Goal: Task Accomplishment & Management: Manage account settings

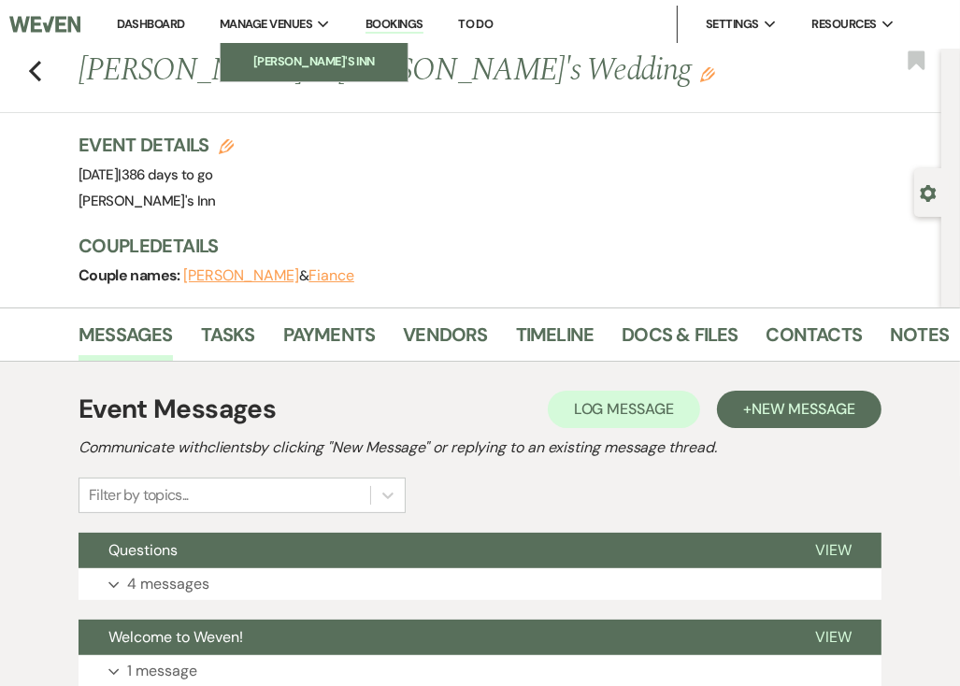
click at [275, 65] on li "[PERSON_NAME]'s Inn" at bounding box center [314, 61] width 168 height 19
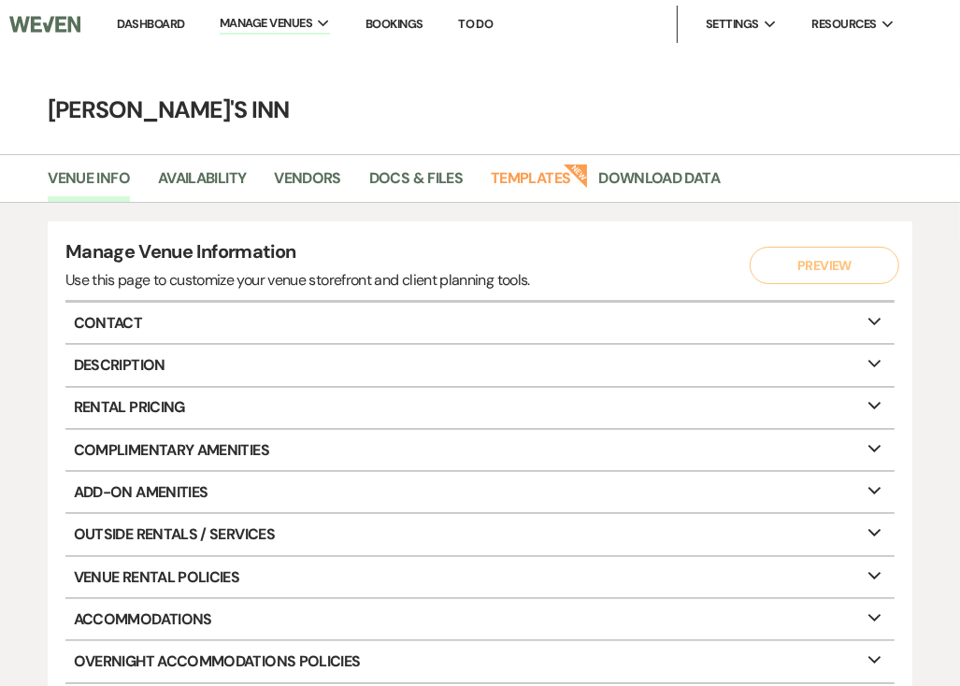
click at [129, 367] on p "Description Expand" at bounding box center [479, 365] width 829 height 40
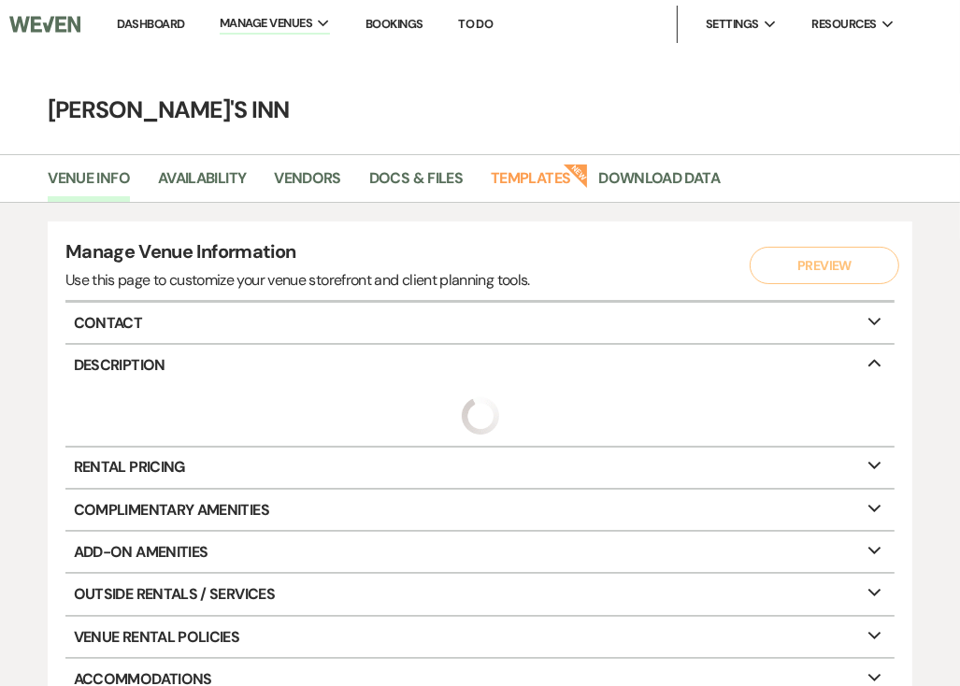
select select "3"
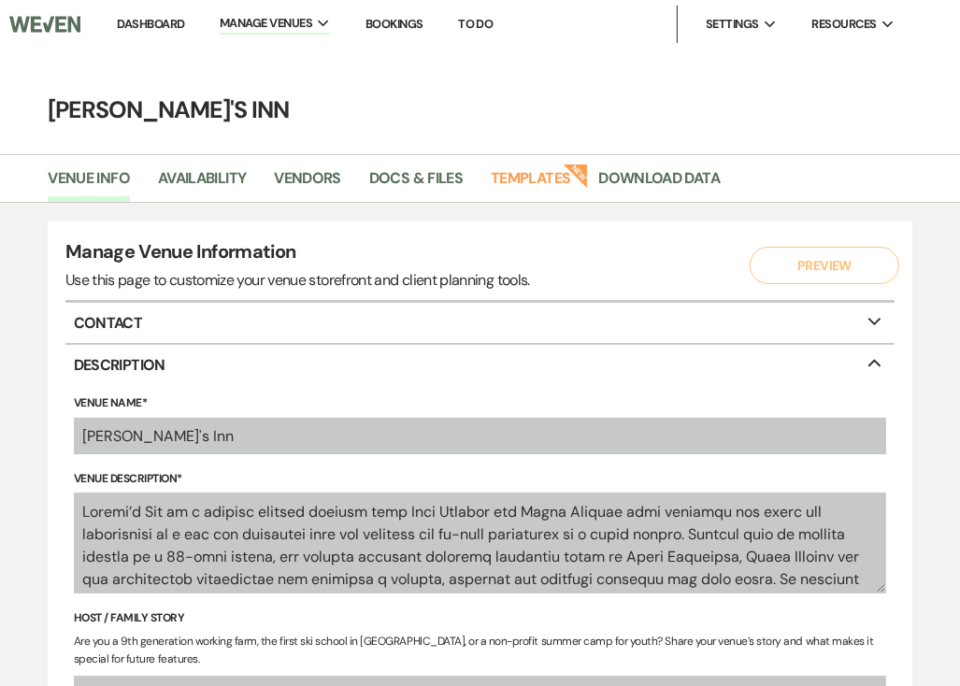
select select "25"
select select "22"
select select "6"
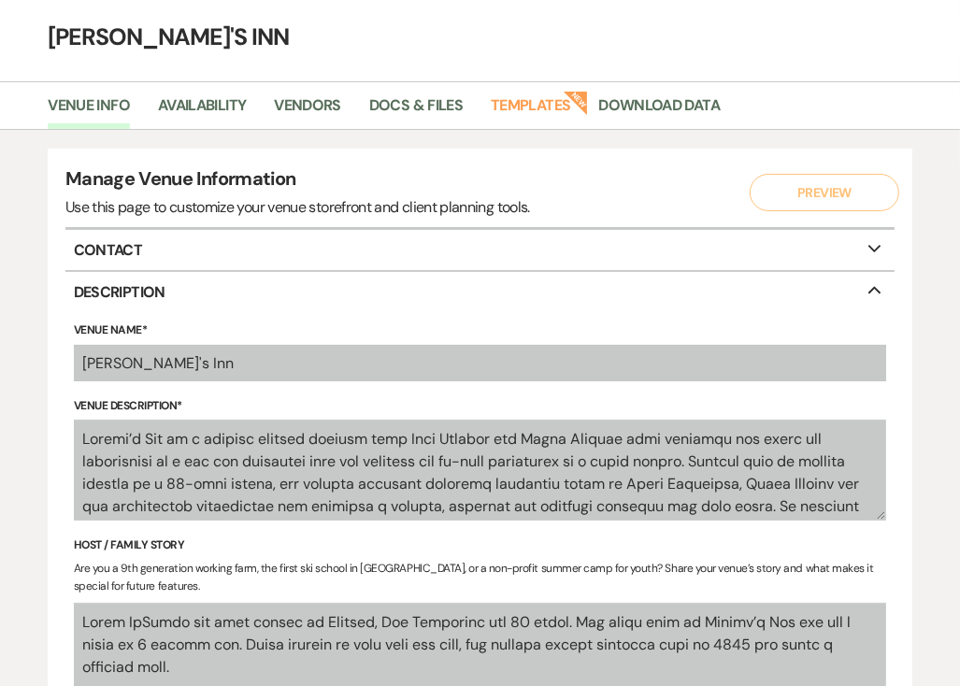
scroll to position [187, 0]
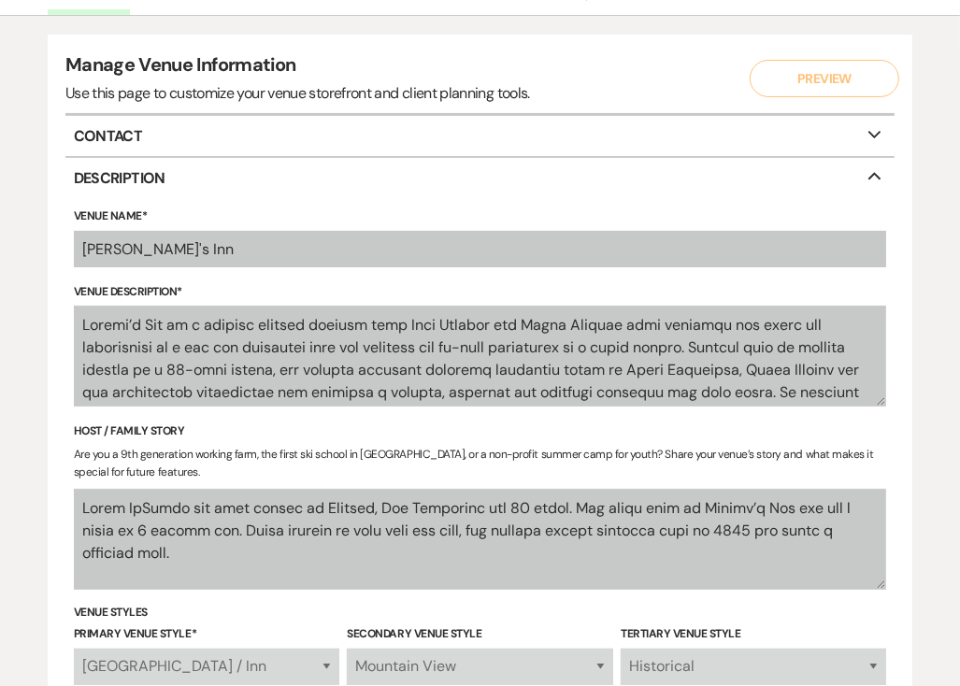
click at [857, 79] on button "Preview" at bounding box center [825, 78] width 150 height 37
